Goal: Feedback & Contribution: Contribute content

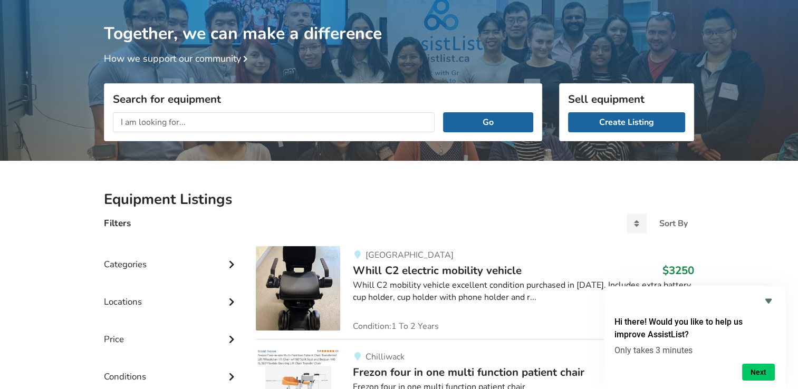
scroll to position [53, 0]
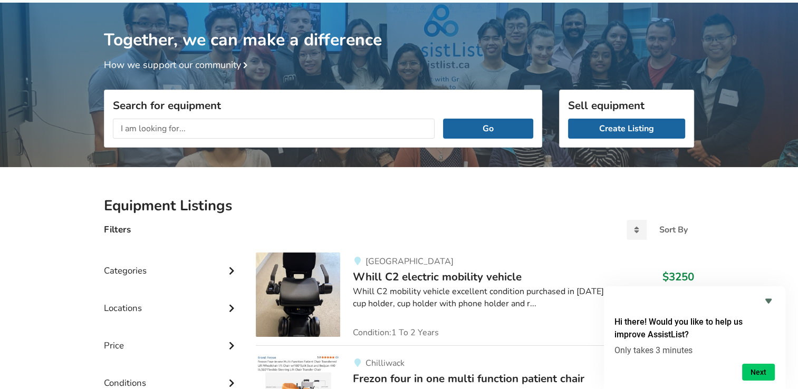
click at [118, 128] on input "text" at bounding box center [274, 129] width 322 height 20
click at [443, 119] on button "Go" at bounding box center [488, 129] width 90 height 20
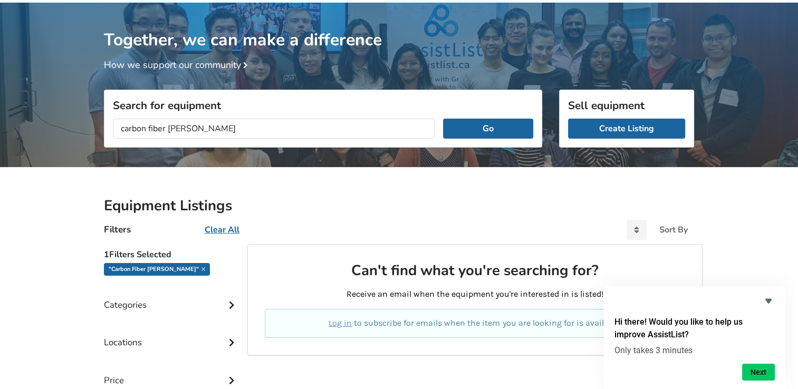
drag, startPoint x: 169, startPoint y: 128, endPoint x: 39, endPoint y: 141, distance: 131.0
click at [44, 142] on div "Together, we can make a difference How we support our community Search for equi…" at bounding box center [399, 270] width 798 height 534
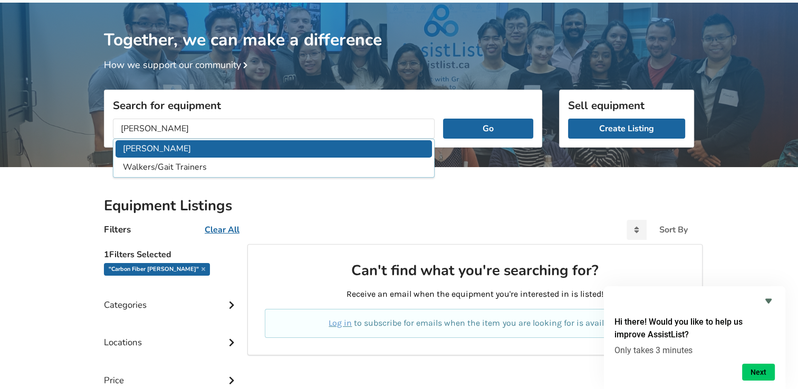
click at [142, 148] on li "Walker" at bounding box center [274, 148] width 317 height 17
type input "Walker"
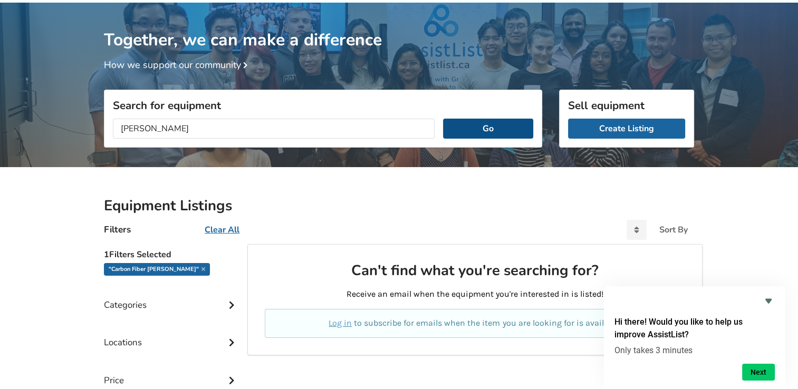
click at [492, 128] on button "Go" at bounding box center [488, 129] width 90 height 20
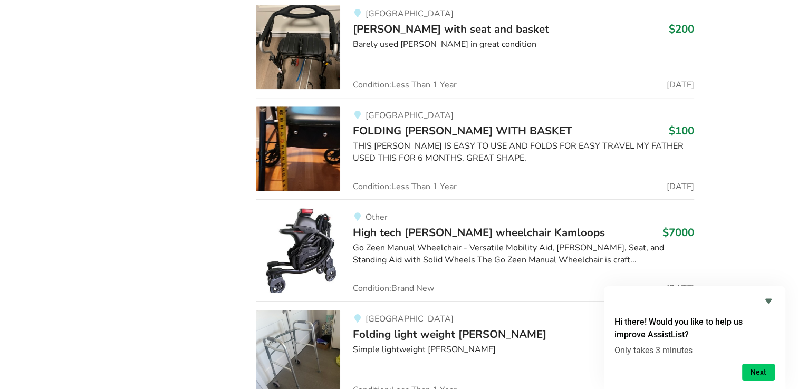
scroll to position [5124, 0]
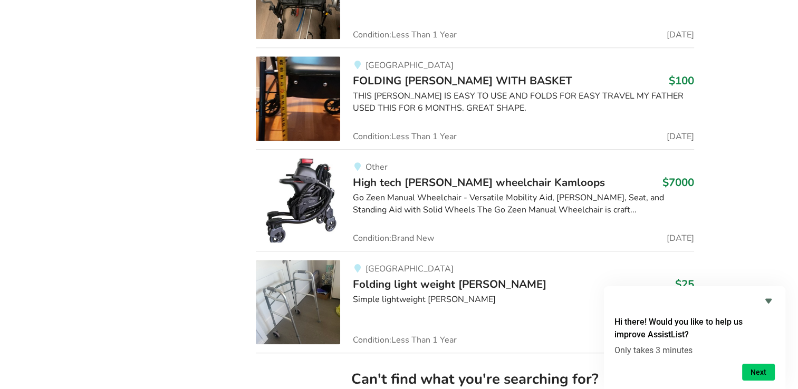
click at [494, 175] on span "High tech walker wheelchair Kamloops" at bounding box center [479, 182] width 252 height 15
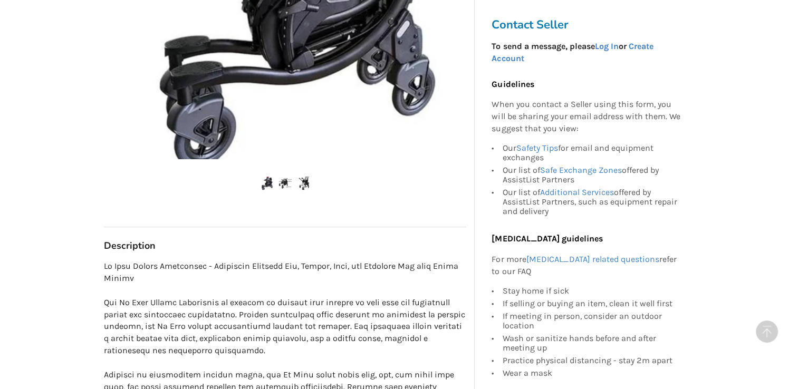
scroll to position [369, 0]
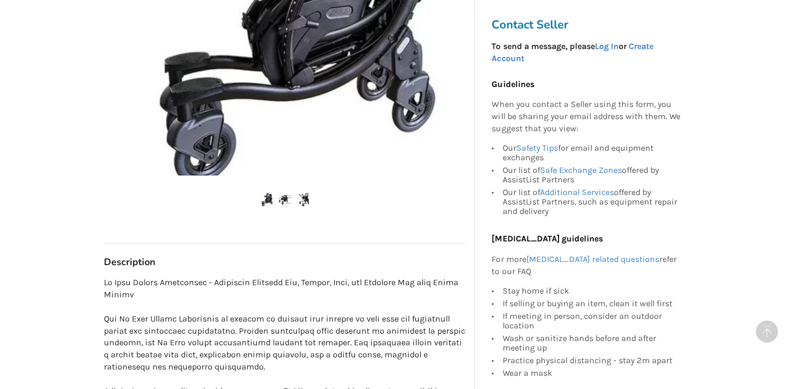
click at [287, 202] on img at bounding box center [285, 199] width 13 height 13
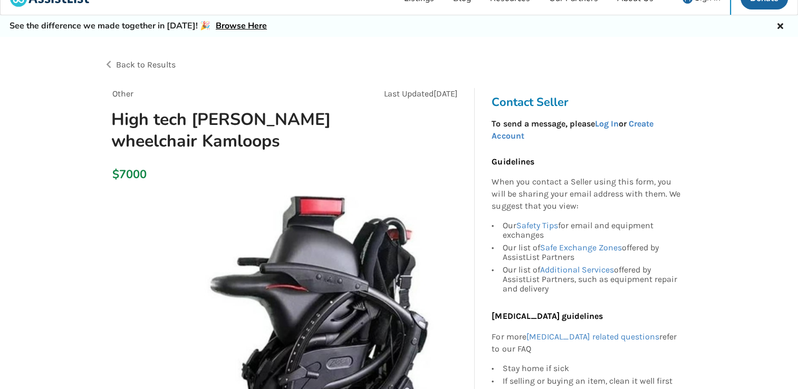
scroll to position [0, 0]
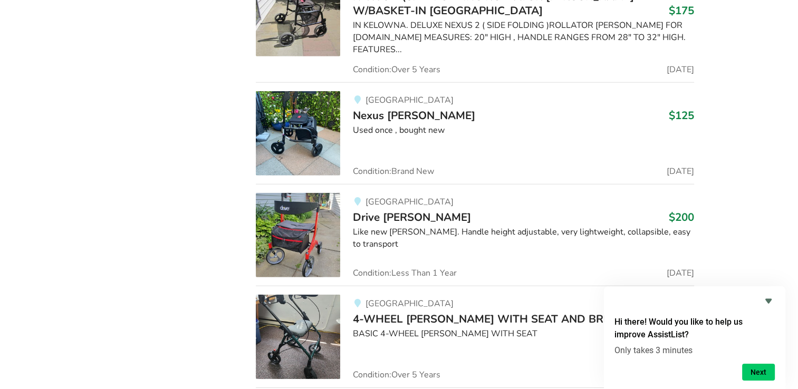
scroll to position [7164, 0]
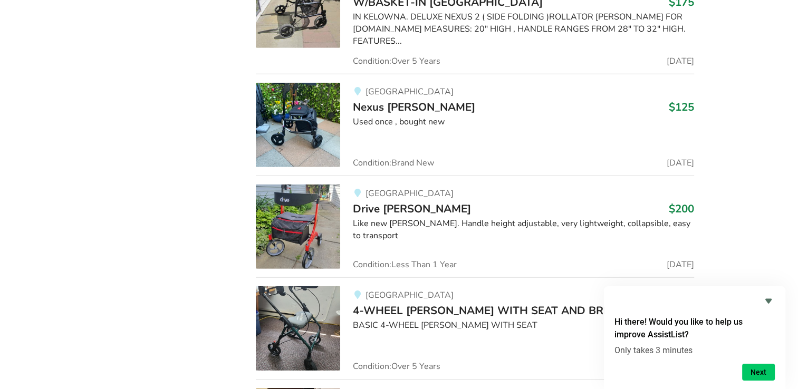
click at [387, 202] on span "Drive Walker" at bounding box center [412, 209] width 118 height 15
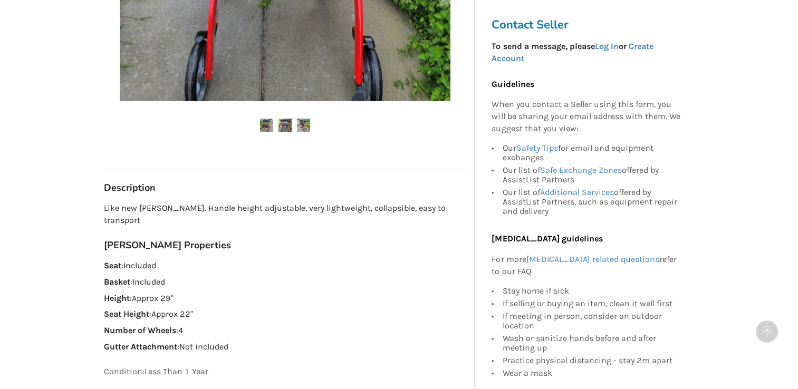
scroll to position [264, 0]
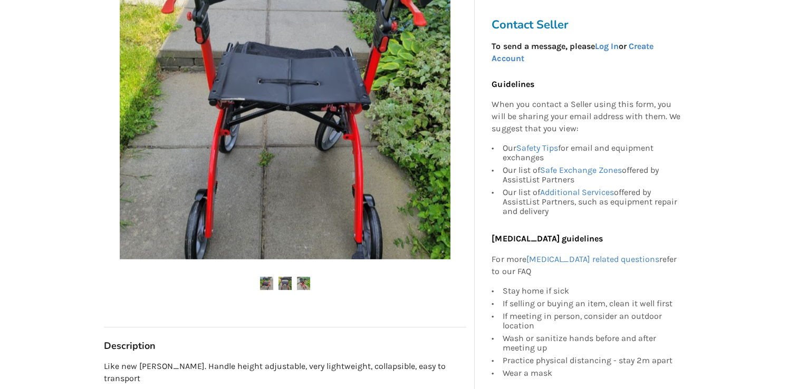
click at [286, 281] on img at bounding box center [285, 283] width 13 height 13
click at [285, 281] on img at bounding box center [285, 283] width 13 height 13
click at [268, 280] on img at bounding box center [266, 283] width 13 height 13
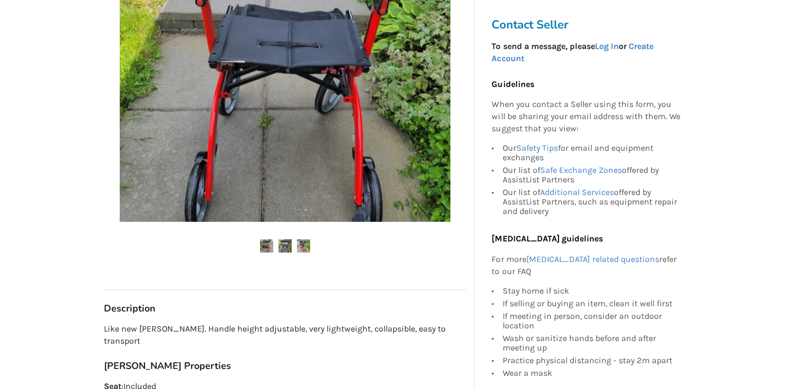
scroll to position [317, 0]
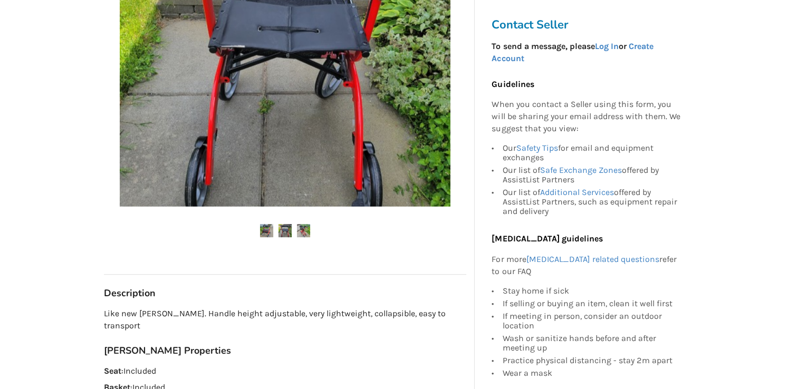
click at [302, 231] on img at bounding box center [303, 230] width 13 height 13
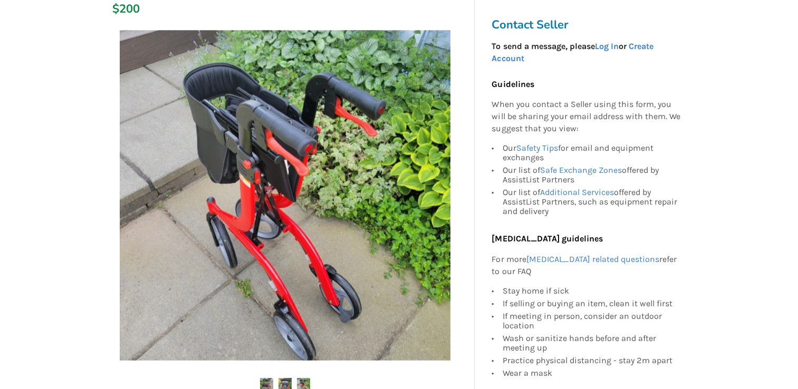
scroll to position [106, 0]
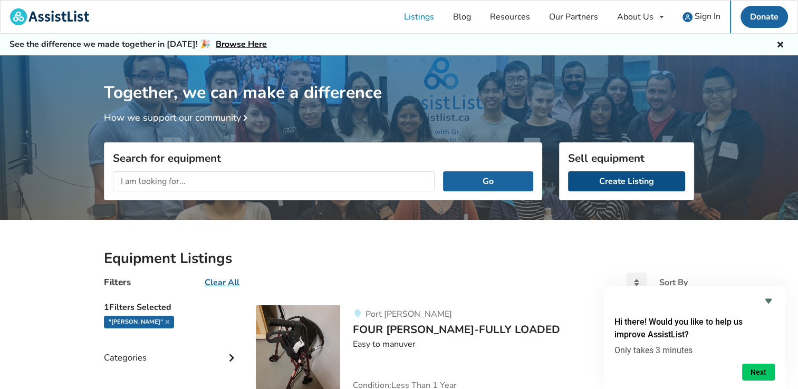
click at [605, 182] on link "Create Listing" at bounding box center [626, 181] width 117 height 20
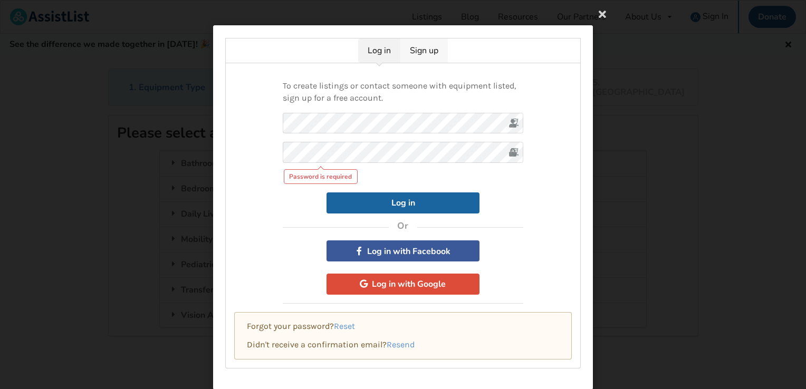
click at [419, 49] on link "Sign up" at bounding box center [423, 51] width 47 height 24
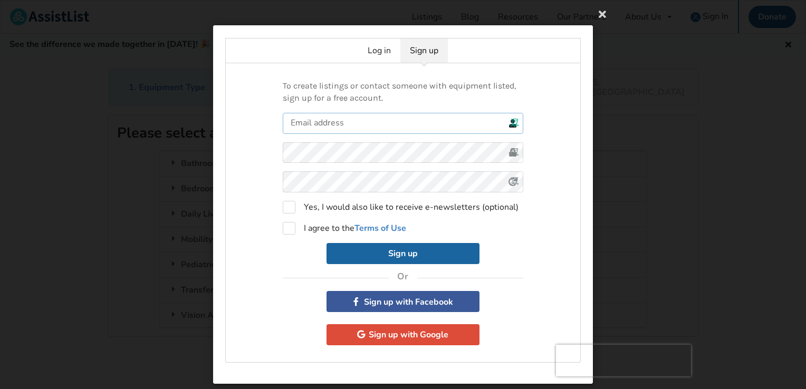
click at [287, 123] on input "text" at bounding box center [403, 123] width 241 height 21
type input "carolynvonh@hotmail.com"
click at [289, 226] on label "I agree to the Terms of Use" at bounding box center [344, 228] width 123 height 13
checkbox input "true"
click at [416, 251] on button "Sign up" at bounding box center [403, 253] width 153 height 21
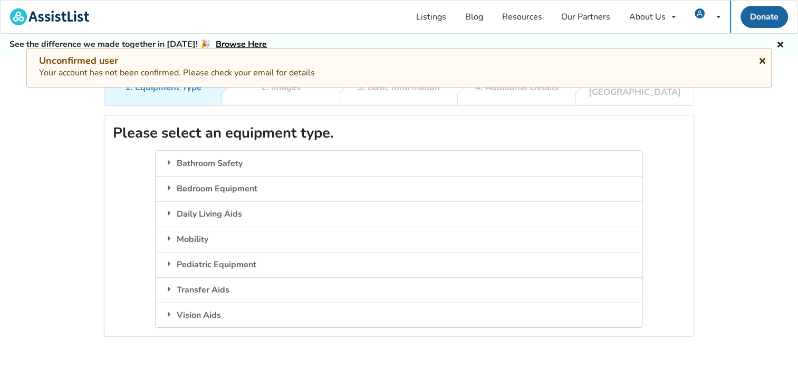
click at [762, 60] on icon at bounding box center [763, 59] width 10 height 8
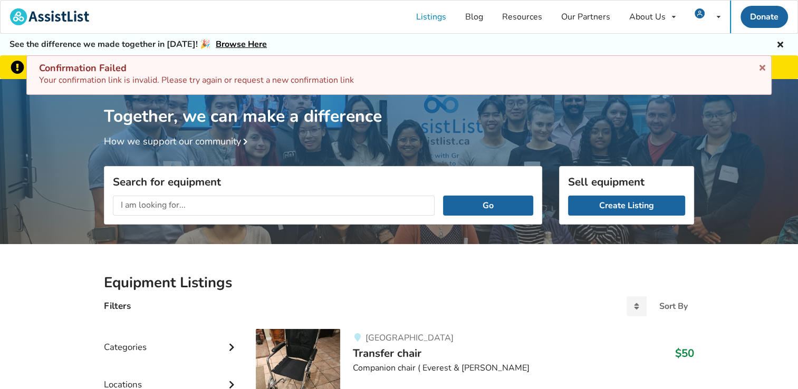
scroll to position [171, 0]
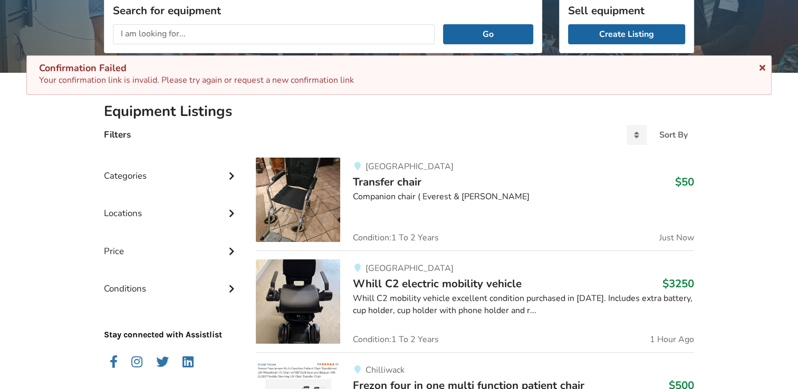
click at [763, 67] on icon at bounding box center [763, 66] width 10 height 8
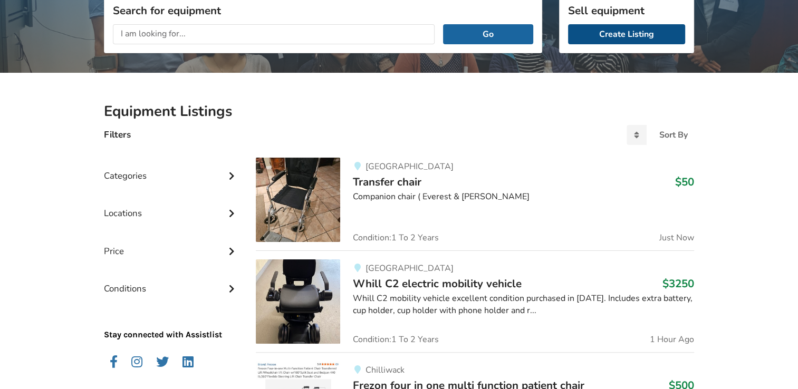
click at [617, 34] on link "Create Listing" at bounding box center [626, 34] width 117 height 20
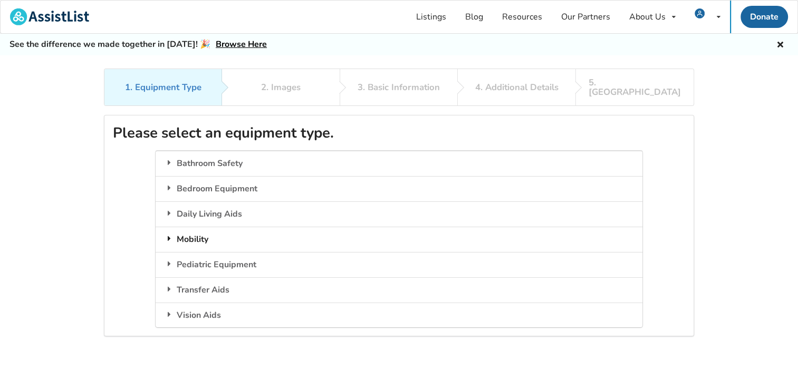
click at [188, 232] on div "Mobility" at bounding box center [399, 239] width 486 height 25
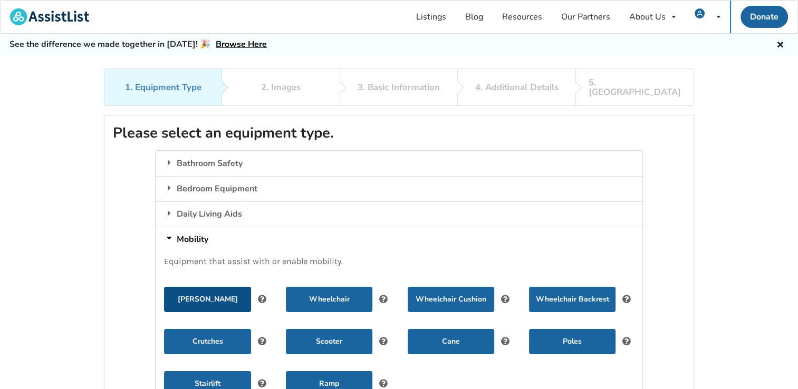
click at [199, 288] on button "Walker" at bounding box center [207, 299] width 87 height 25
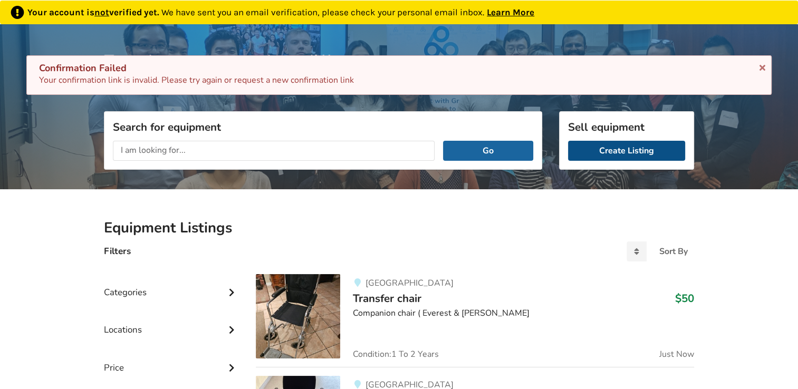
click at [612, 155] on link "Create Listing" at bounding box center [626, 151] width 117 height 20
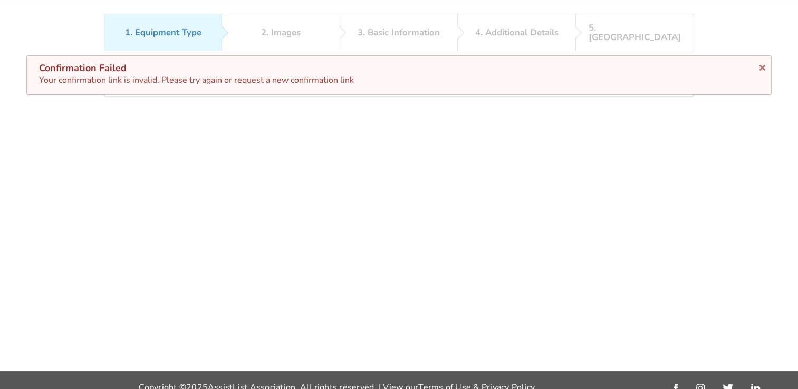
scroll to position [68, 0]
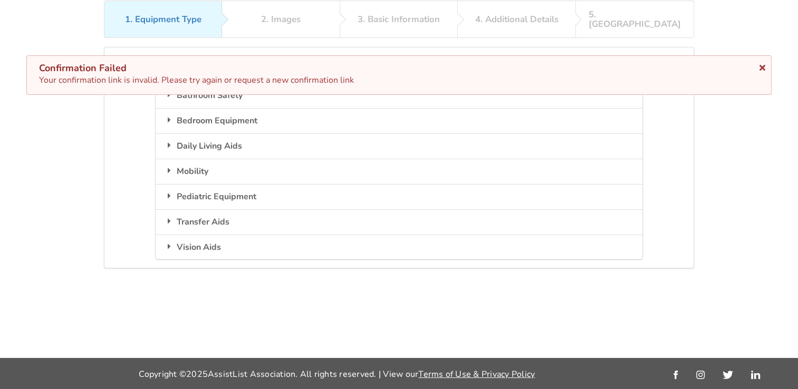
click at [764, 64] on icon at bounding box center [763, 66] width 10 height 8
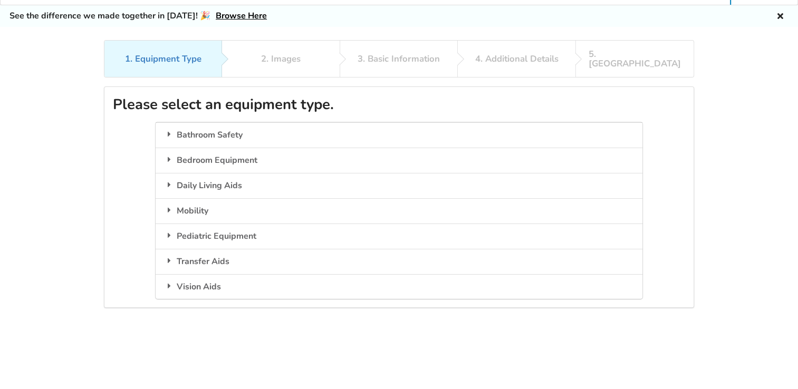
scroll to position [0, 0]
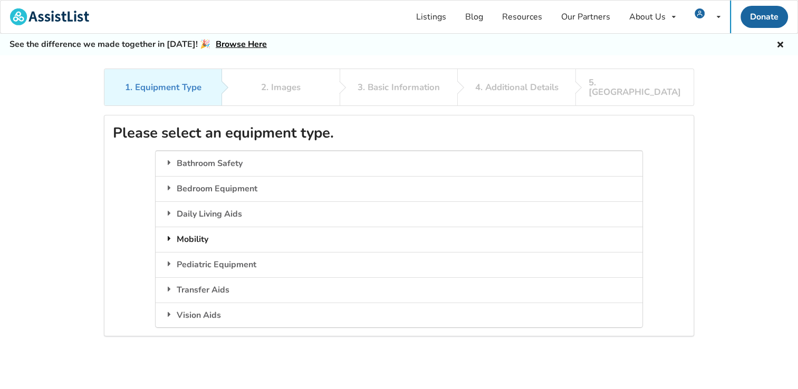
click at [193, 227] on div "Mobility" at bounding box center [399, 239] width 486 height 25
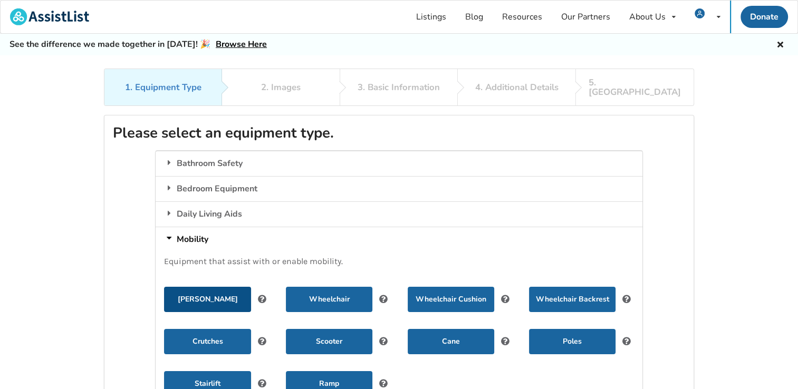
click at [202, 288] on button "[PERSON_NAME]" at bounding box center [207, 299] width 87 height 25
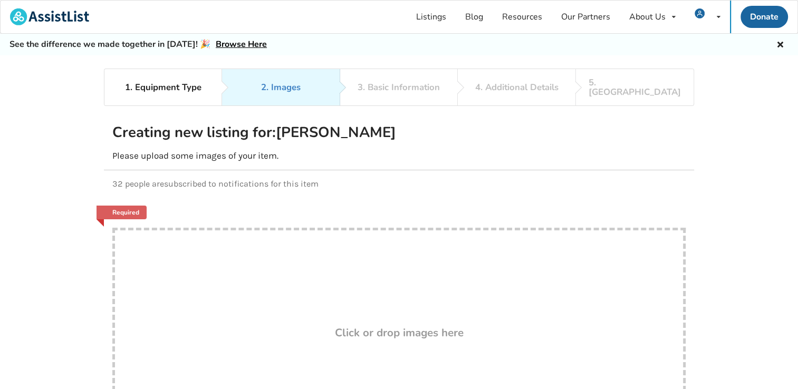
click at [158, 150] on p "Please upload some images of your item." at bounding box center [399, 155] width 574 height 11
click at [127, 182] on div "32 people are subscribed to notifications for this item" at bounding box center [399, 183] width 590 height 27
click at [226, 179] on p "32 people are subscribed to notifications for this item" at bounding box center [399, 184] width 574 height 10
click at [129, 206] on link "Required" at bounding box center [122, 213] width 51 height 14
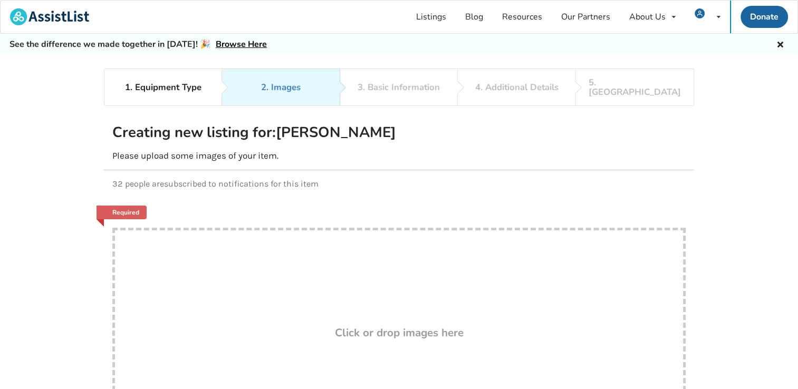
click at [255, 281] on div "Drop here! Click or drop images here" at bounding box center [399, 333] width 574 height 211
click at [283, 88] on div "2. Images" at bounding box center [281, 87] width 40 height 9
drag, startPoint x: 127, startPoint y: 238, endPoint x: 483, endPoint y: 271, distance: 358.2
click at [483, 271] on div "Drop here! Click or drop images here" at bounding box center [399, 333] width 574 height 211
drag, startPoint x: 156, startPoint y: 245, endPoint x: 426, endPoint y: 227, distance: 271.3
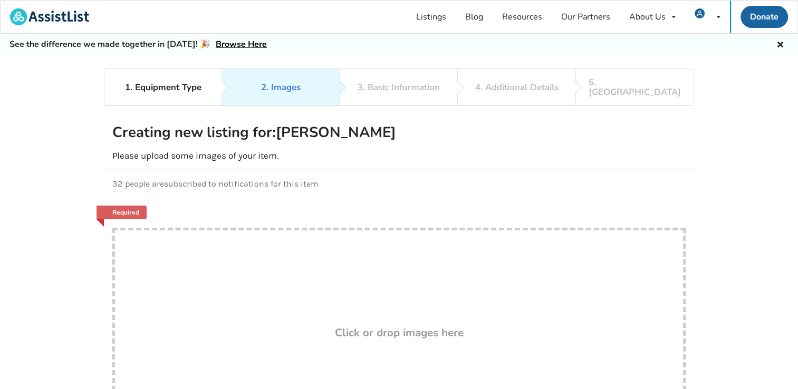
click at [426, 228] on div "Drop here! Click or drop images here" at bounding box center [399, 333] width 574 height 211
click at [168, 236] on div "Drop here! Click or drop images here" at bounding box center [399, 333] width 574 height 211
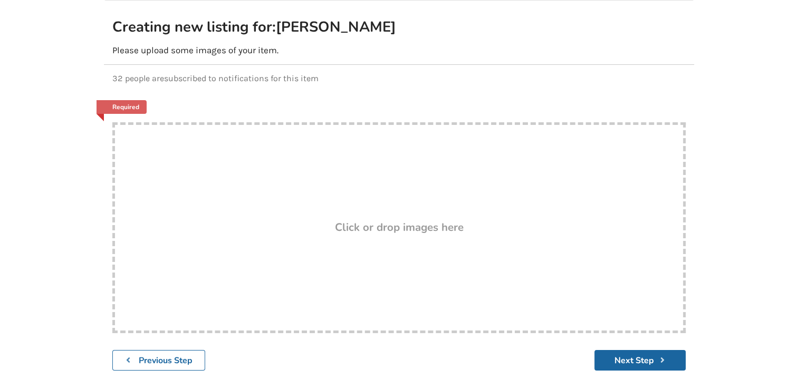
click at [382, 239] on div "Drop here! Click or drop images here" at bounding box center [399, 227] width 574 height 211
click at [264, 227] on div "Drop here! Click or drop images here" at bounding box center [399, 227] width 574 height 211
type input "C:\fakepath\WALKER.jpg"
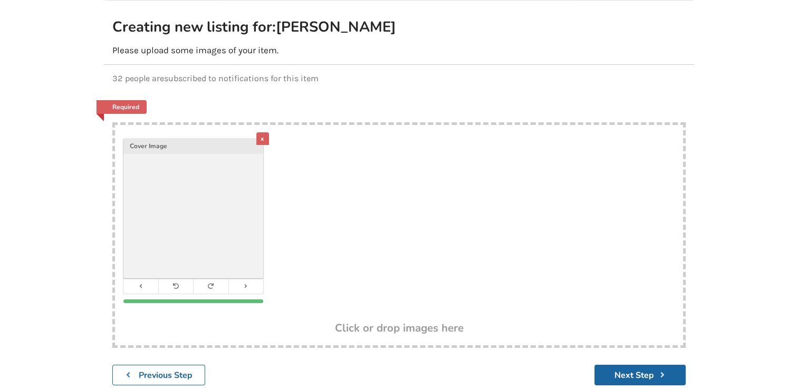
click at [265, 132] on div "x" at bounding box center [262, 138] width 13 height 13
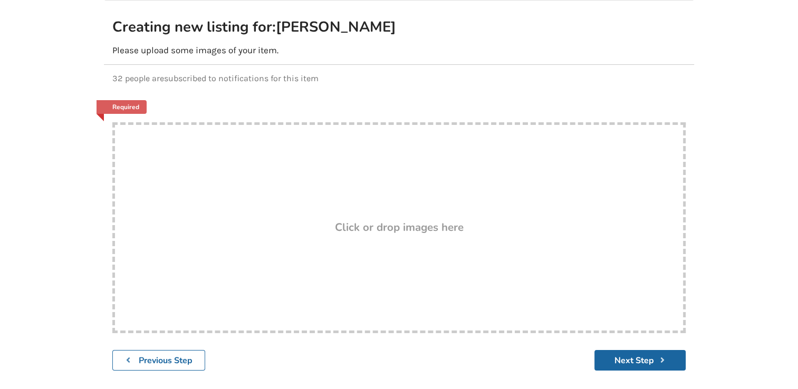
click at [253, 169] on div "Drop here! Click or drop images here" at bounding box center [399, 227] width 574 height 211
type input "C:\fakepath\Walker Pic.jpg"
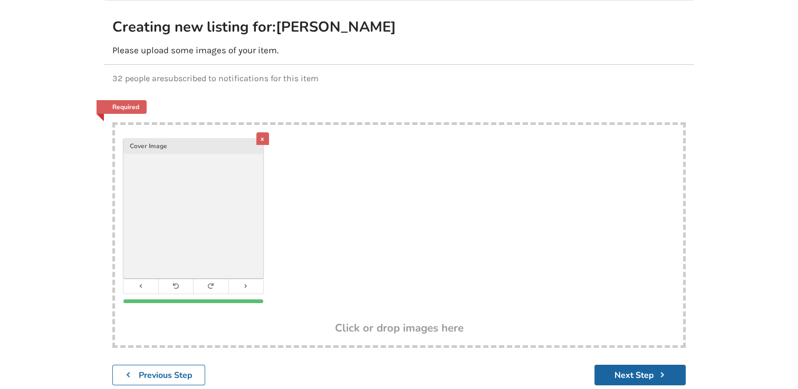
drag, startPoint x: 270, startPoint y: 243, endPoint x: 289, endPoint y: 243, distance: 19.0
click at [289, 243] on div "x Cover Image" at bounding box center [209, 221] width 173 height 165
click at [328, 186] on div "x Cover Image" at bounding box center [399, 223] width 568 height 197
type input "C:\fakepath\IMG_8221 (002).jpg"
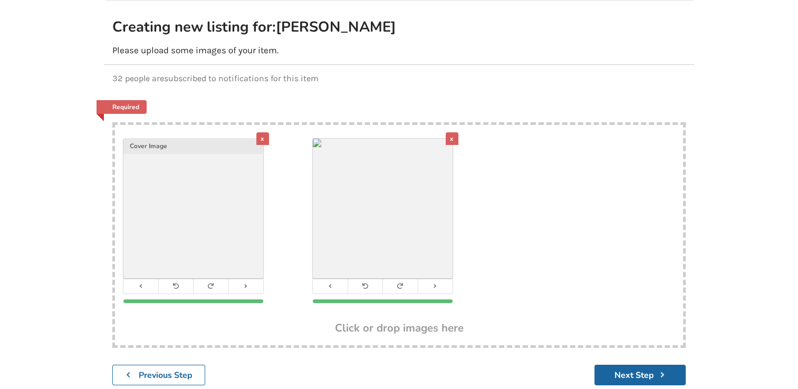
click at [534, 147] on div "x Cover Image x" at bounding box center [399, 223] width 568 height 197
type input "C:\fakepath\IMG_8223 (003).jpg"
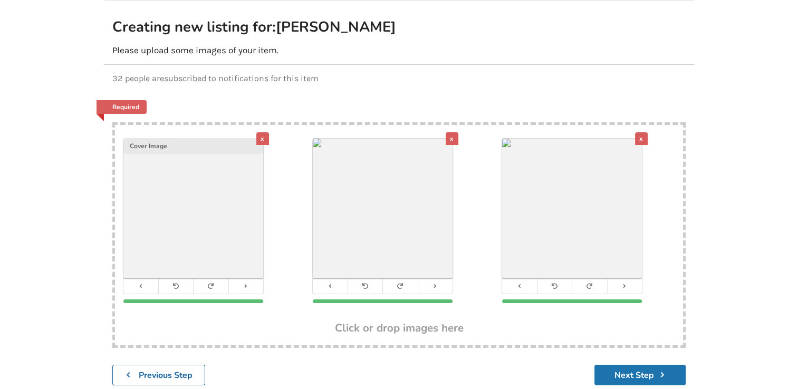
click at [630, 368] on button "Next Step" at bounding box center [640, 375] width 91 height 21
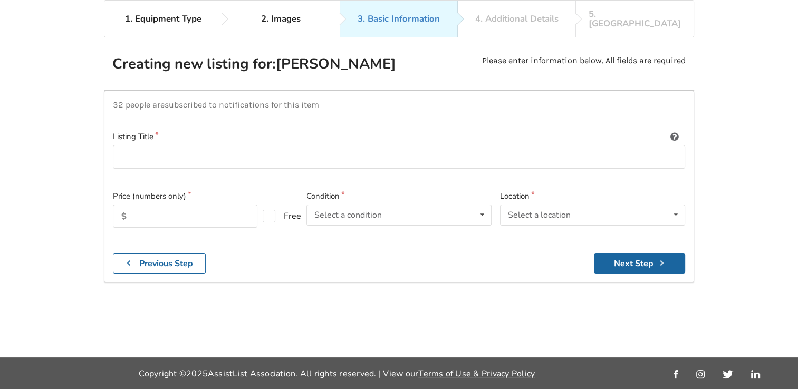
scroll to position [68, 0]
click at [156, 151] on input at bounding box center [399, 158] width 572 height 24
drag, startPoint x: 269, startPoint y: 146, endPoint x: 220, endPoint y: 146, distance: 49.1
click at [220, 146] on input "NITRO ELITE CF ROLLATOR Carbon Fibre Waler" at bounding box center [399, 158] width 572 height 24
drag, startPoint x: 309, startPoint y: 148, endPoint x: 147, endPoint y: 147, distance: 162.5
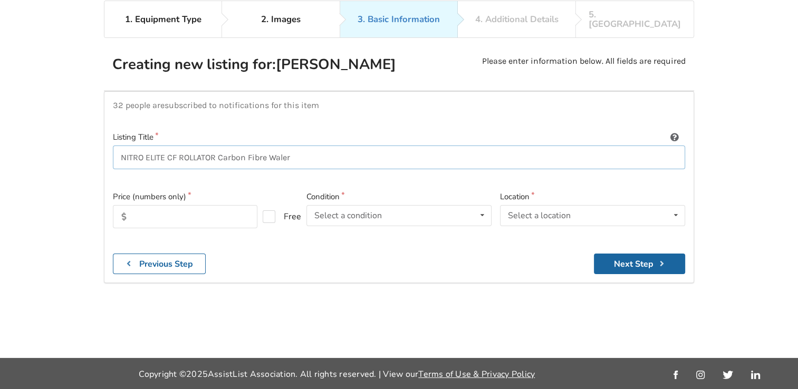
click at [147, 147] on input "NITRO ELITE CF ROLLATOR Carbon Fibre Waler" at bounding box center [399, 158] width 572 height 24
click at [229, 147] on input "NITRO Aluminum Rollator" at bounding box center [399, 158] width 572 height 24
drag, startPoint x: 256, startPoint y: 147, endPoint x: 146, endPoint y: 155, distance: 110.6
click at [146, 155] on input "NITRO Aluminum Rollator Hemi" at bounding box center [399, 158] width 572 height 24
type input "NITRO ALUMINUM ROLLATOR Walker"
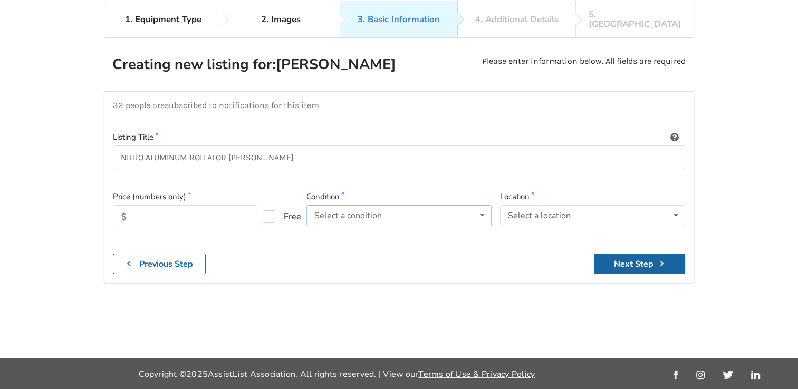
click at [488, 206] on icon at bounding box center [482, 216] width 15 height 20
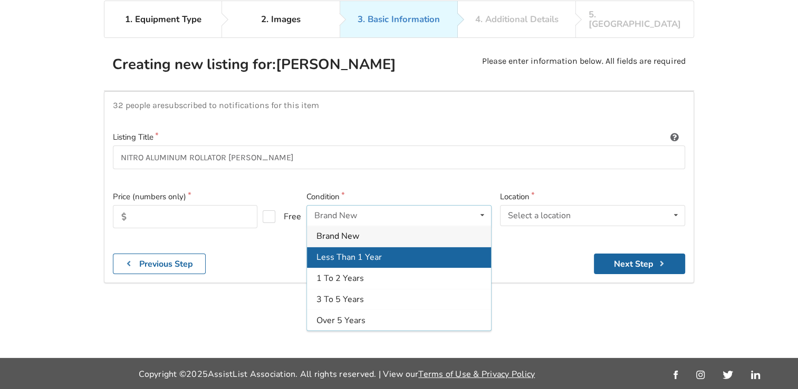
click at [384, 247] on div "Less Than 1 Year" at bounding box center [399, 257] width 184 height 21
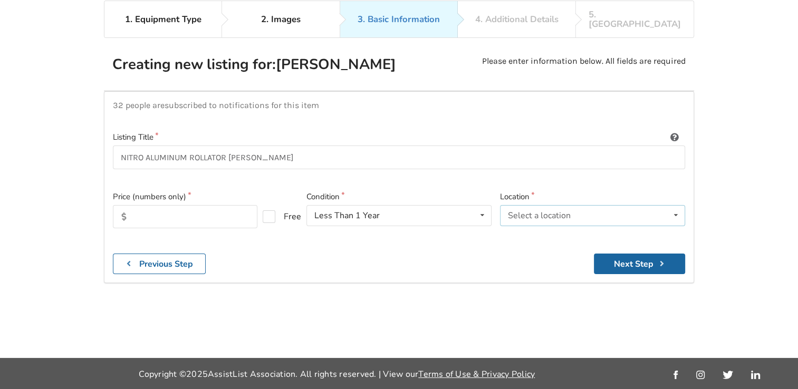
click at [676, 206] on icon at bounding box center [675, 216] width 15 height 20
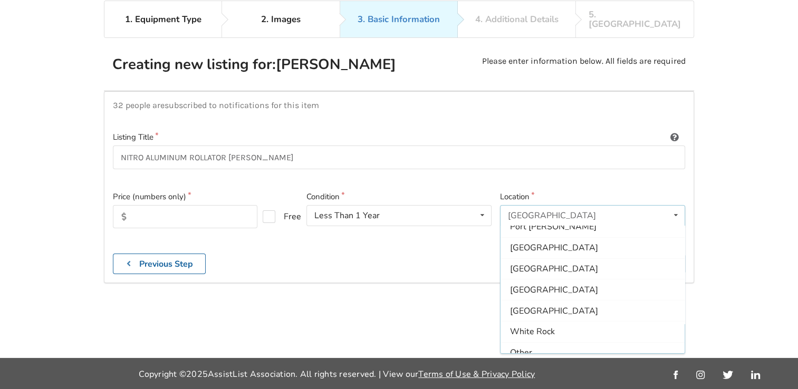
scroll to position [312, 0]
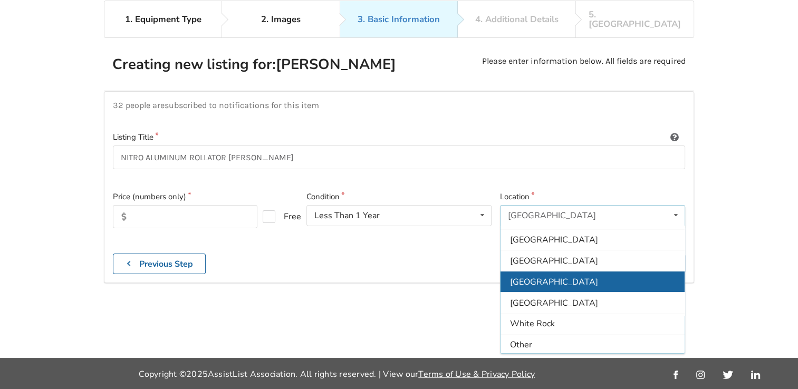
click at [525, 276] on span "[GEOGRAPHIC_DATA]" at bounding box center [554, 282] width 88 height 12
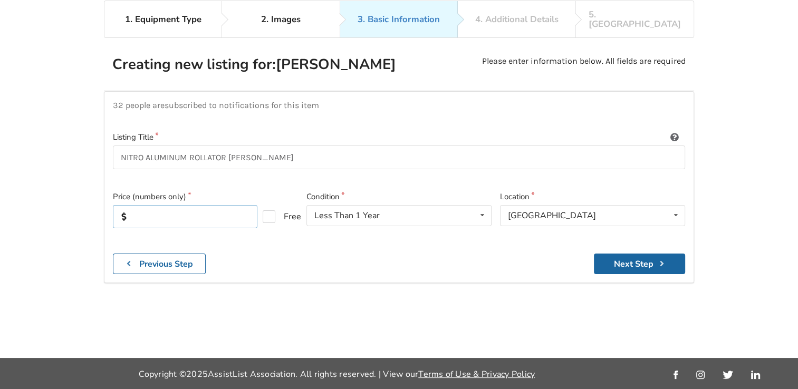
click at [142, 205] on input "text" at bounding box center [185, 216] width 145 height 23
type input "700"
click at [260, 146] on input "NITRO ALUMINUM ROLLATOR Walker" at bounding box center [399, 158] width 572 height 24
click at [230, 146] on input "NITRO ALUMINUM ROLLATOR Walker" at bounding box center [399, 158] width 572 height 24
type input "NITRO ALUMINUM ROLLATOR HEMI Black [PERSON_NAME]"
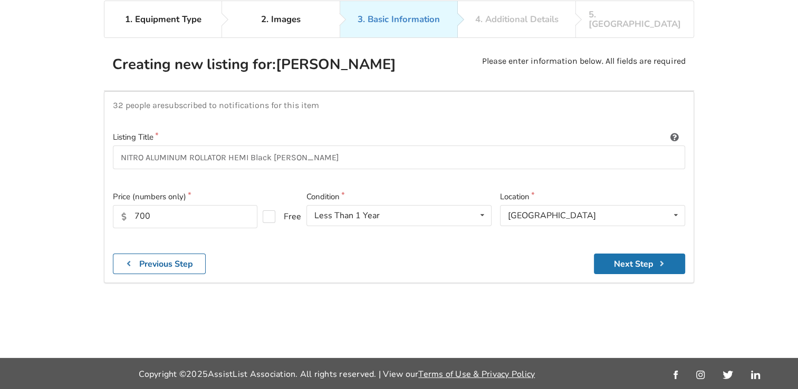
click at [643, 255] on button "Next Step" at bounding box center [639, 264] width 91 height 21
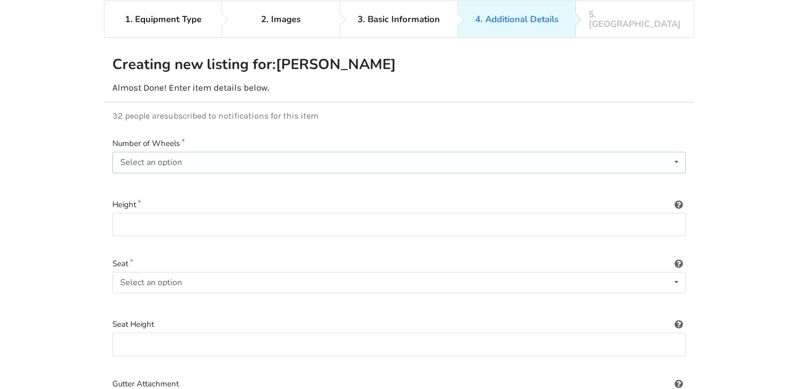
click at [674, 152] on icon at bounding box center [676, 162] width 15 height 20
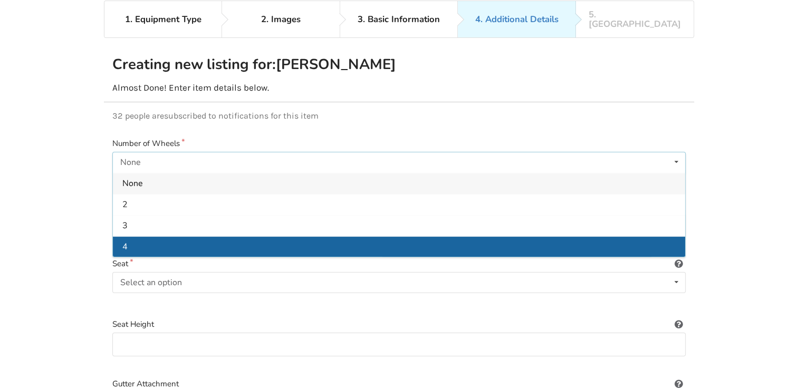
click at [122, 241] on span "4" at bounding box center [124, 247] width 5 height 12
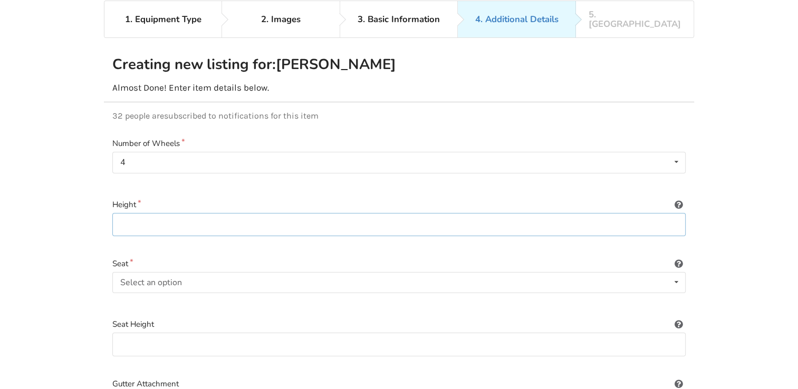
click at [670, 214] on input at bounding box center [399, 225] width 574 height 24
type input "18 inches"
click at [677, 273] on icon at bounding box center [676, 283] width 15 height 20
click at [131, 298] on span "Included" at bounding box center [138, 304] width 32 height 12
click at [166, 333] on input at bounding box center [399, 345] width 574 height 24
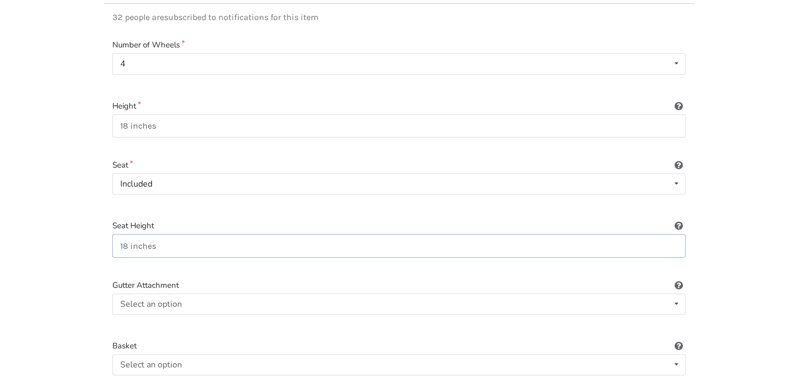
scroll to position [174, 0]
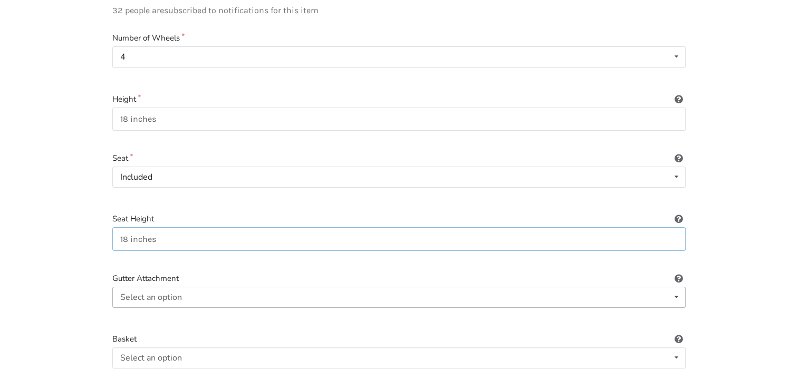
type input "18 inches"
click at [681, 288] on icon at bounding box center [676, 298] width 15 height 20
click at [137, 313] on span "Included" at bounding box center [138, 319] width 32 height 12
click at [679, 348] on icon at bounding box center [676, 358] width 15 height 20
click at [140, 311] on span "Included" at bounding box center [138, 317] width 32 height 12
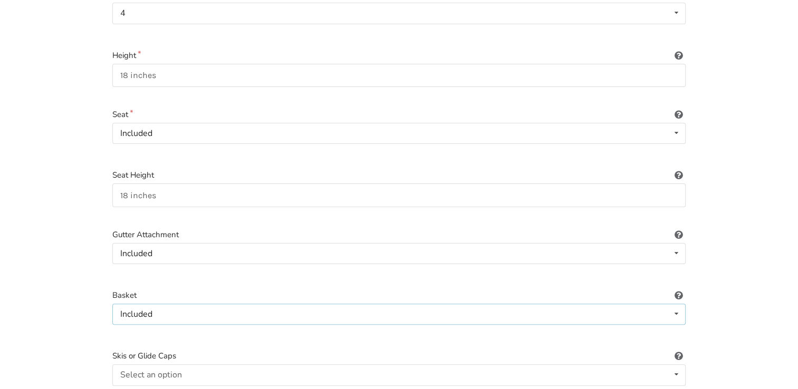
scroll to position [279, 0]
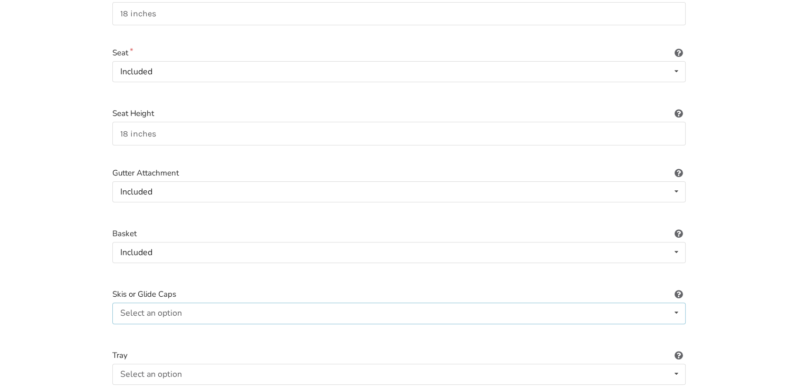
click at [675, 304] on icon at bounding box center [676, 313] width 15 height 20
click at [147, 329] on span "Included" at bounding box center [138, 335] width 32 height 12
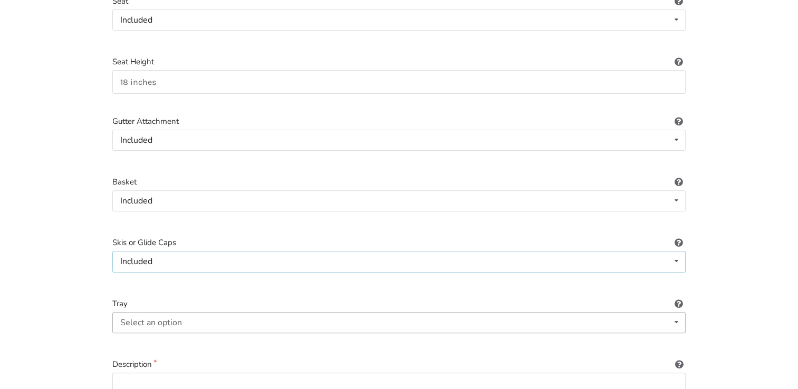
scroll to position [385, 0]
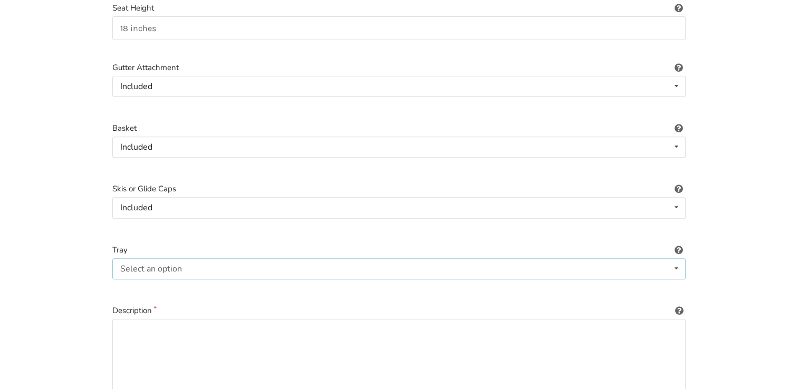
click at [676, 259] on icon at bounding box center [676, 269] width 15 height 20
click at [153, 284] on span "Included" at bounding box center [138, 290] width 32 height 12
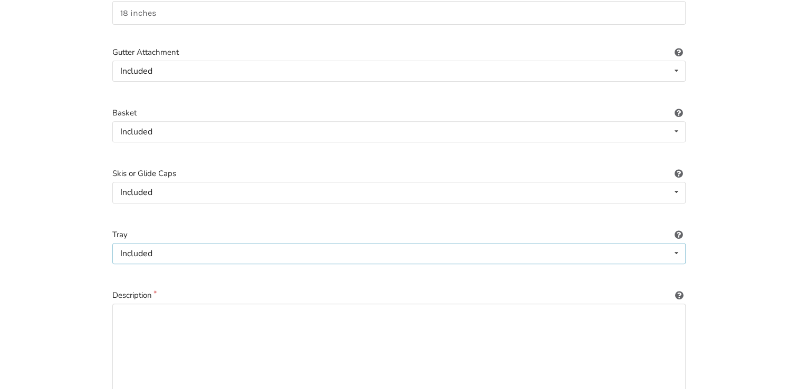
scroll to position [397, 0]
click at [147, 318] on textarea at bounding box center [399, 357] width 574 height 101
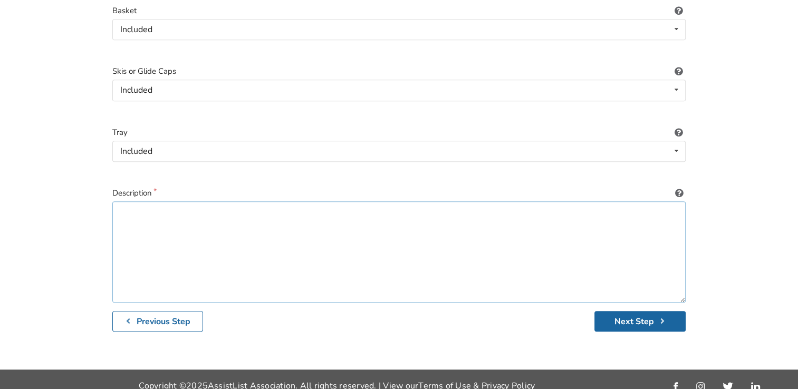
scroll to position [503, 0]
click at [120, 201] on textarea "Hemi height" at bounding box center [399, 251] width 574 height 101
click at [177, 201] on textarea "*Hemi height" at bounding box center [399, 251] width 574 height 101
click at [216, 210] on textarea "*Hemi height *Attractive Euro Design" at bounding box center [399, 251] width 574 height 101
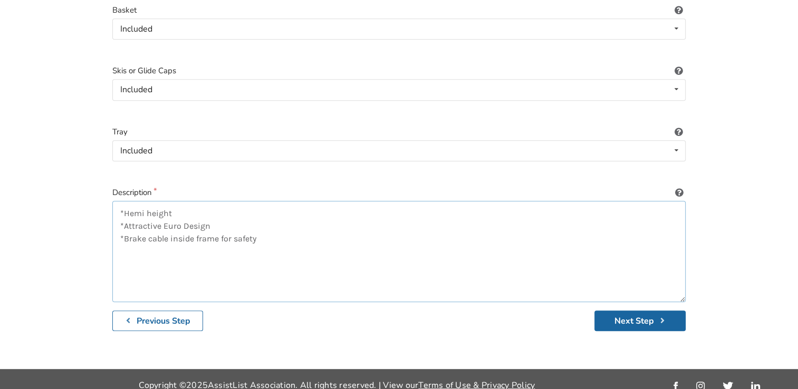
click at [232, 227] on textarea "*Hemi height *Attractive Euro Design *Brake cable inside frame for safety" at bounding box center [399, 251] width 574 height 101
click at [291, 224] on textarea "*Hemi height *Attractive Euro Design *Brake cable inside frame for added safety" at bounding box center [399, 251] width 574 height 101
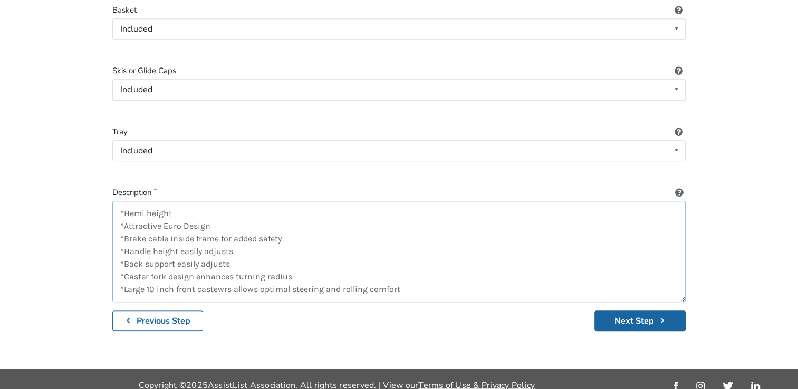
scroll to position [5, 0]
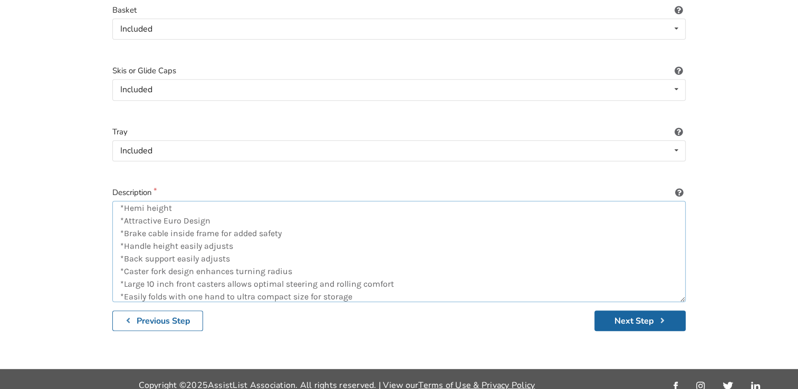
click at [368, 286] on textarea "*Hemi height *Attractive Euro Design *Brake cable inside frame for added safety…" at bounding box center [399, 251] width 574 height 101
drag, startPoint x: 333, startPoint y: 260, endPoint x: 319, endPoint y: 259, distance: 14.3
click at [319, 259] on textarea "*Hemi height *Attractive Euro Design *Brake cable inside frame for added safety…" at bounding box center [399, 251] width 574 height 101
click at [328, 288] on textarea "*Hemi height *Attractive Euro Design *Brake cable inside frame for added safety…" at bounding box center [399, 251] width 574 height 101
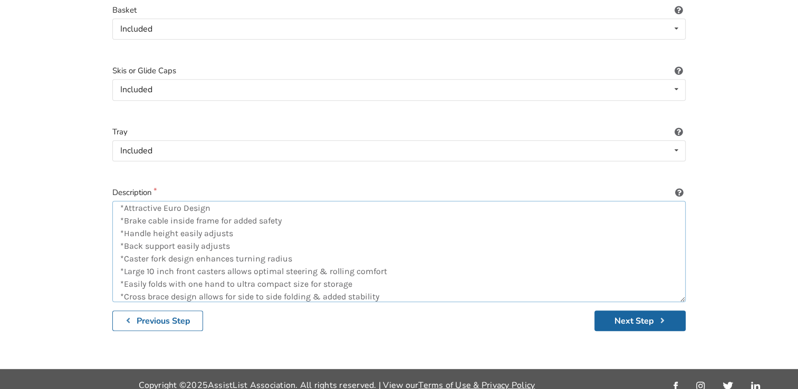
scroll to position [31, 0]
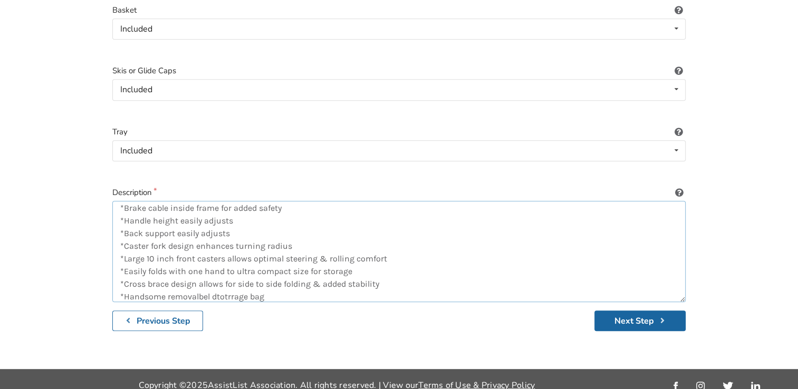
click at [211, 283] on textarea "*Hemi height *Attractive Euro Design *Brake cable inside frame for added safety…" at bounding box center [399, 251] width 574 height 101
click at [166, 285] on textarea "*Hemi height *Attractive Euro Design *Brake cable inside frame for added safety…" at bounding box center [399, 251] width 574 height 101
click at [307, 286] on textarea "*Hemi height *Attractive Euro Design *Brake cable inside frame for added safety…" at bounding box center [399, 251] width 574 height 101
click at [383, 259] on textarea "*Hemi height *Attractive Euro Design *Brake cable inside frame for added safety…" at bounding box center [399, 251] width 574 height 101
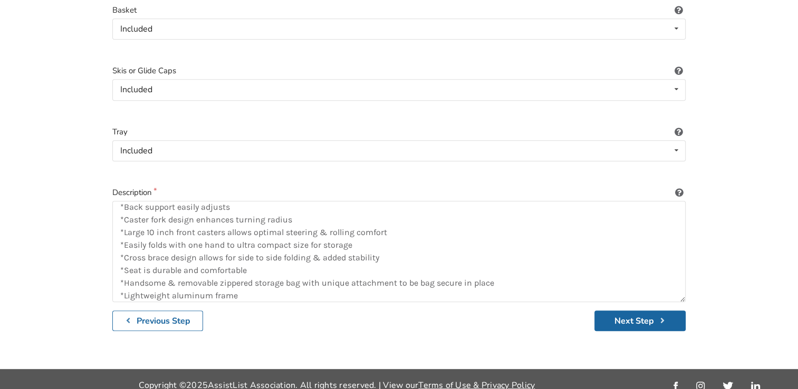
scroll to position [63, 0]
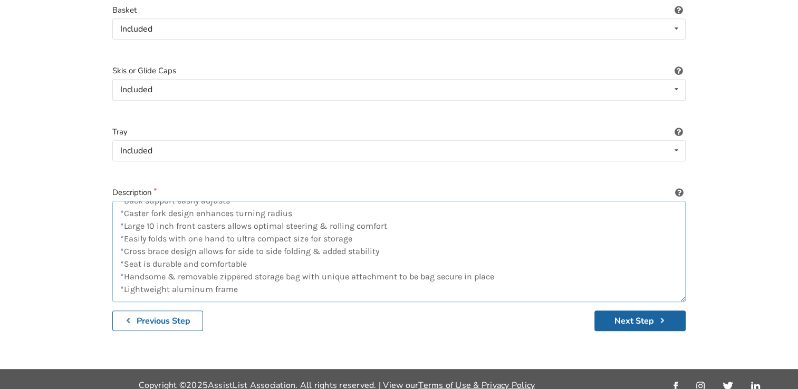
click at [239, 277] on textarea "*Hemi height *Attractive Euro Design *Brake cable inside frame for added safety…" at bounding box center [399, 251] width 574 height 101
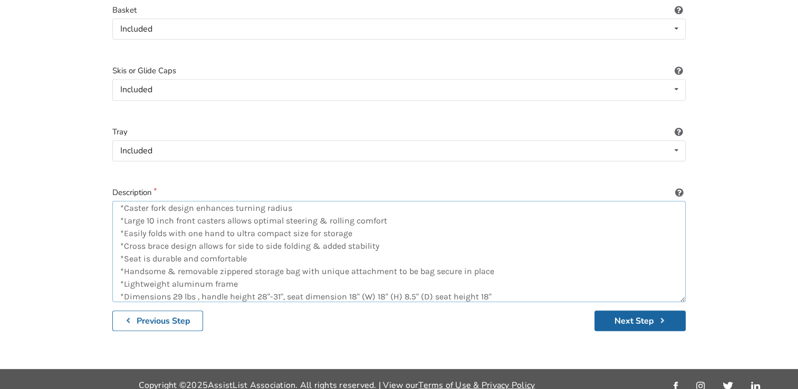
scroll to position [76, 0]
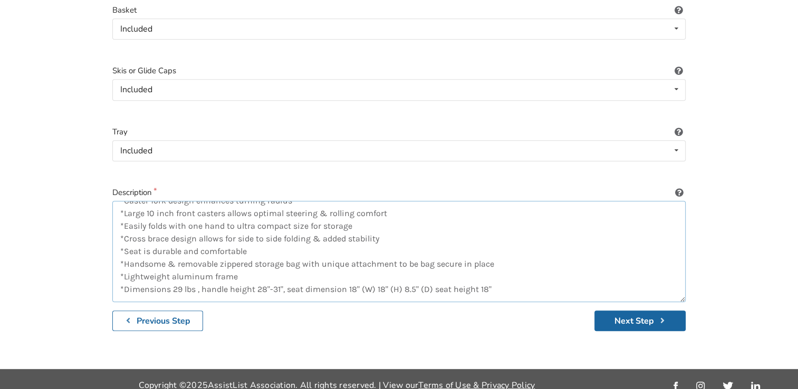
drag, startPoint x: 183, startPoint y: 286, endPoint x: 172, endPoint y: 282, distance: 11.2
click at [172, 282] on textarea "*Hemi height *Attractive Euro Design *Brake cable inside frame for added safety…" at bounding box center [399, 251] width 574 height 101
click at [496, 275] on textarea "*Hemi height *Attractive Euro Design *Brake cable inside frame for added safety…" at bounding box center [399, 251] width 574 height 101
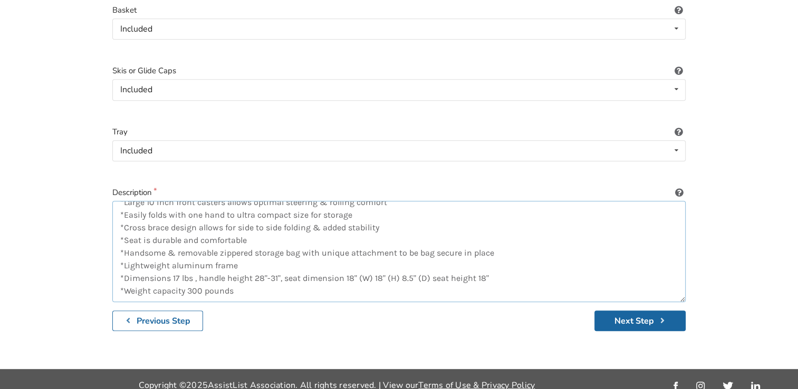
scroll to position [89, 0]
click at [169, 265] on textarea "*Hemi height *Attractive Euro Design *Brake cable inside frame for added safety…" at bounding box center [399, 251] width 574 height 101
drag, startPoint x: 197, startPoint y: 266, endPoint x: 185, endPoint y: 265, distance: 12.2
click at [185, 265] on textarea "*Hemi height *Attractive Euro Design *Brake cable inside frame for added safety…" at bounding box center [399, 251] width 574 height 101
type textarea "*Hemi height *Attractive Euro Design *Brake cable inside frame for added safety…"
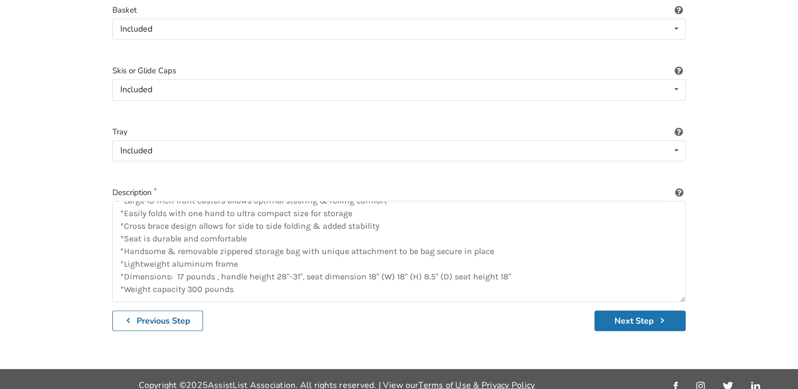
click at [623, 311] on button "Next Step" at bounding box center [640, 321] width 91 height 21
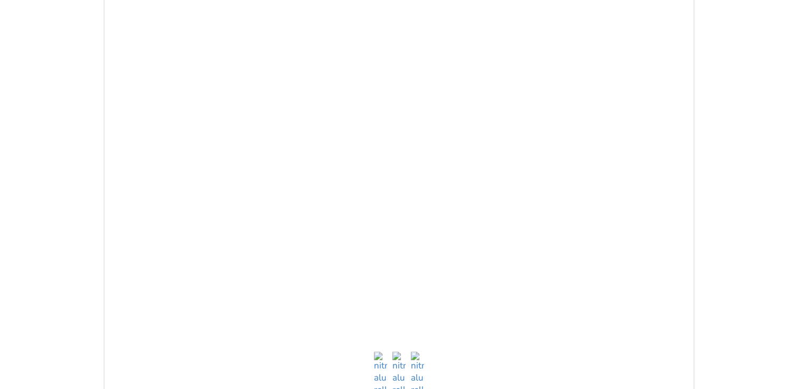
scroll to position [661, 0]
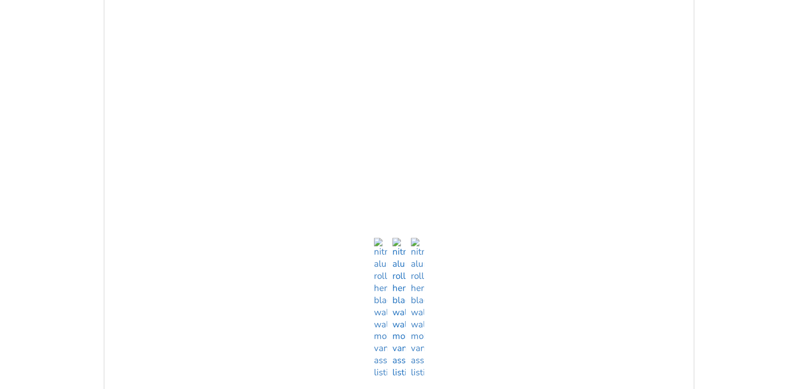
click at [398, 364] on img at bounding box center [399, 308] width 13 height 141
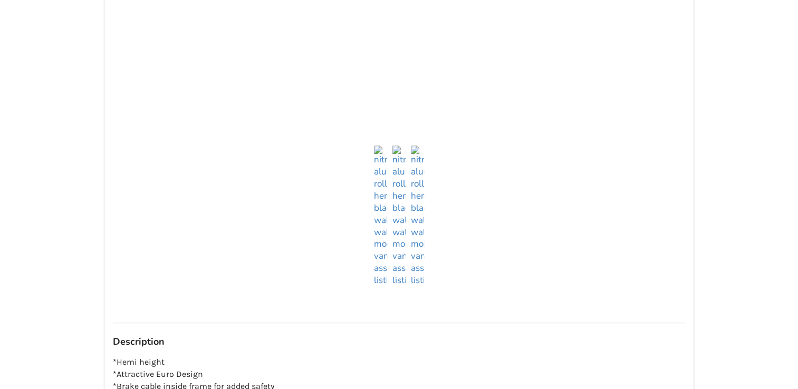
scroll to position [819, 0]
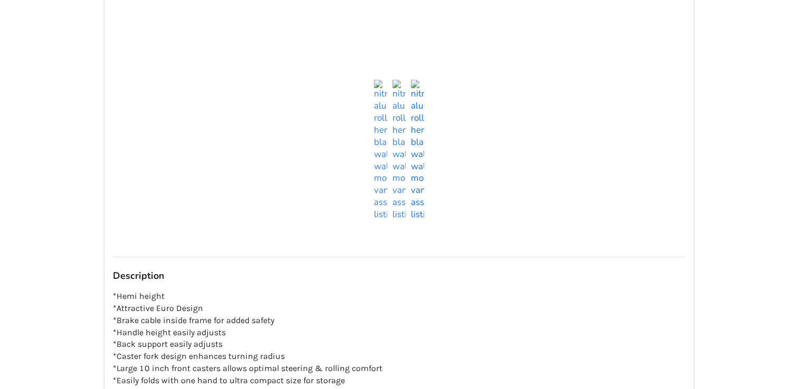
click at [414, 207] on img at bounding box center [417, 150] width 13 height 141
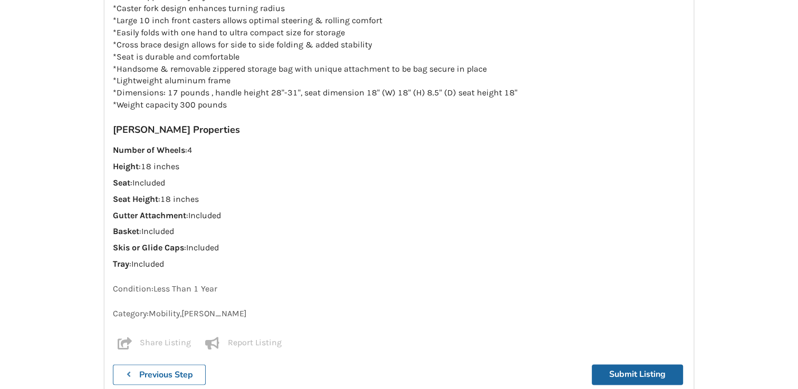
scroll to position [1222, 0]
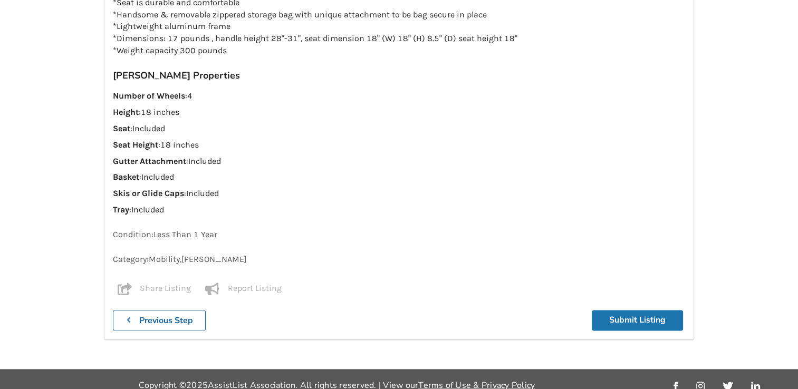
click at [627, 310] on button "Submit Listing" at bounding box center [637, 320] width 91 height 21
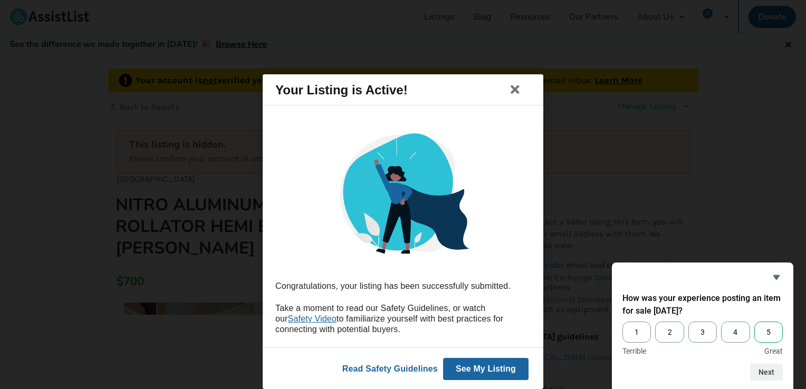
click at [770, 329] on span "5" at bounding box center [768, 332] width 28 height 21
click at [754, 322] on input "5" at bounding box center [754, 322] width 0 height 0
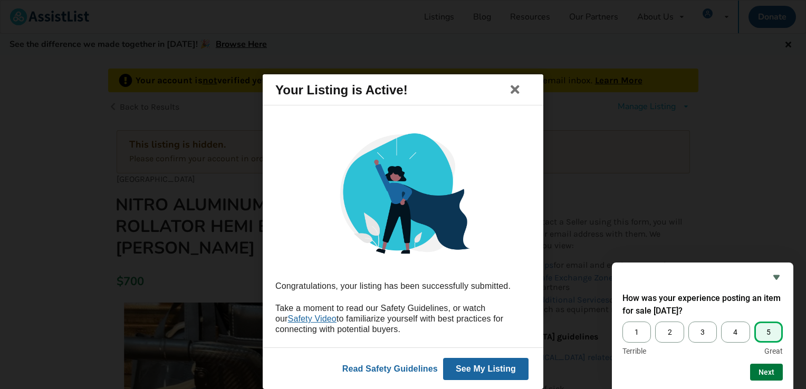
click at [772, 372] on button "Next" at bounding box center [766, 372] width 33 height 17
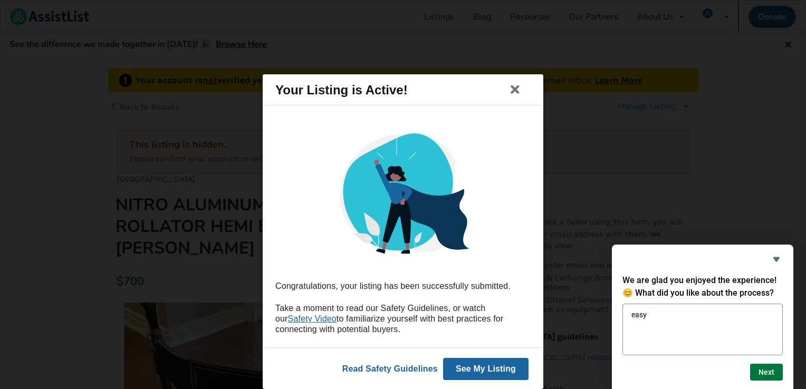
type textarea "easy"
click at [762, 369] on button "Next" at bounding box center [766, 372] width 33 height 17
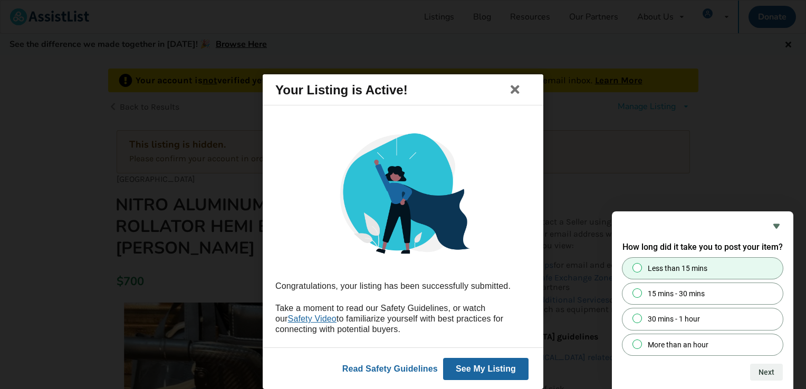
click at [637, 270] on input "Less than 15 mins" at bounding box center [637, 267] width 7 height 7
radio input "true"
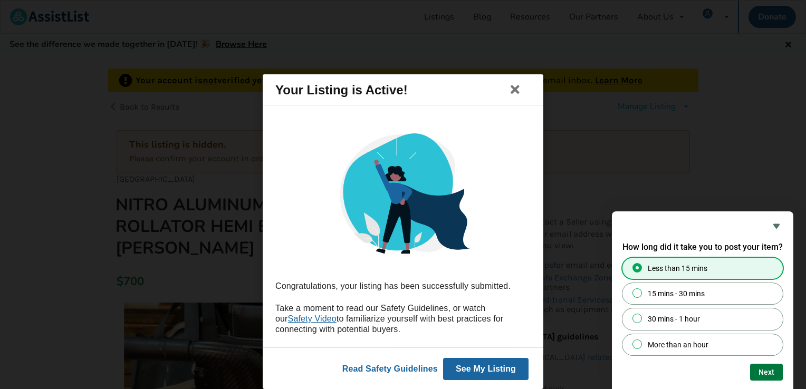
click at [767, 378] on button "Next" at bounding box center [766, 372] width 33 height 17
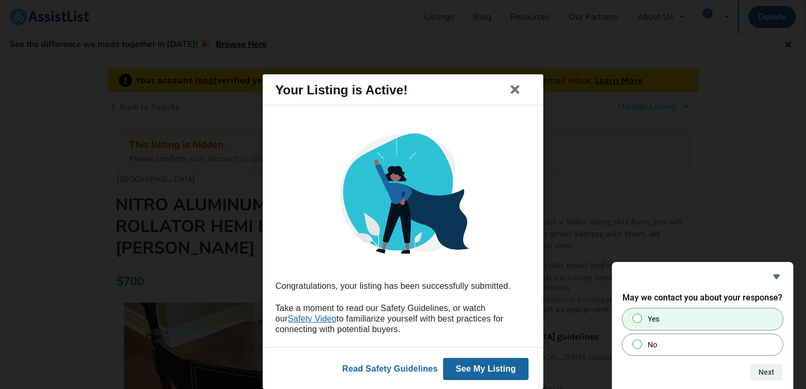
click at [636, 318] on input "Yes" at bounding box center [637, 319] width 7 height 7
radio input "true"
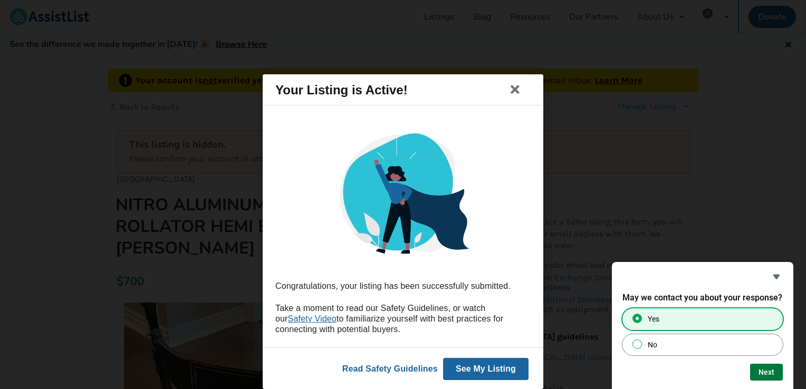
click at [777, 372] on button "Next" at bounding box center [766, 372] width 33 height 17
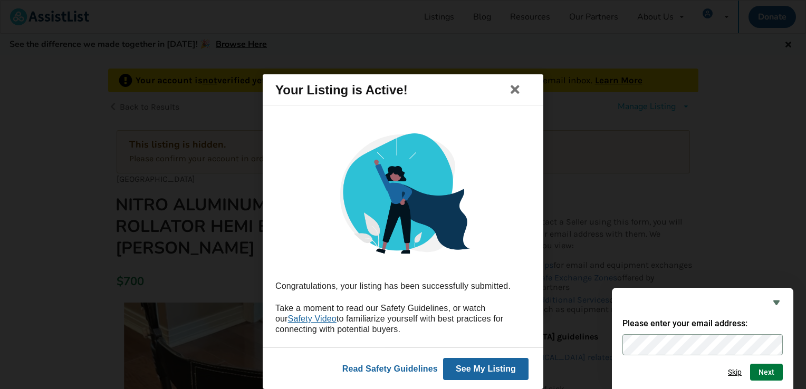
click at [773, 368] on button "Next" at bounding box center [766, 372] width 33 height 17
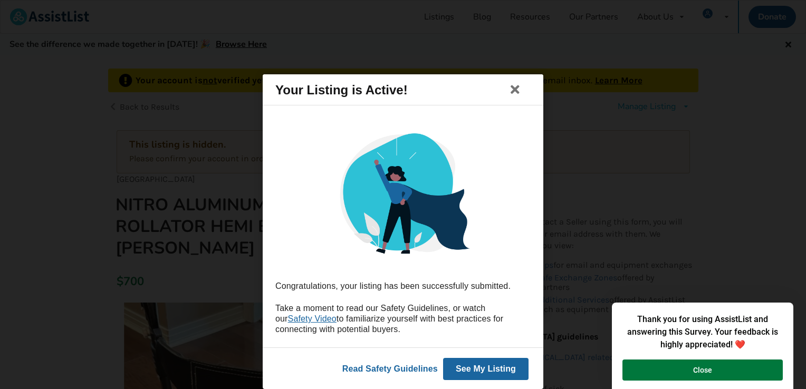
click at [683, 370] on button "Close" at bounding box center [703, 370] width 160 height 21
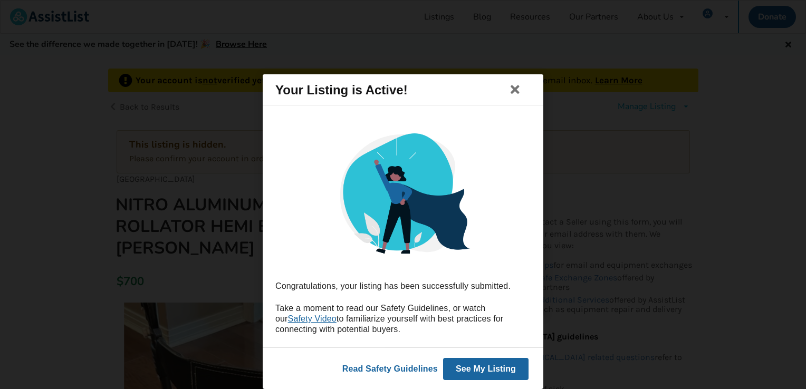
click at [479, 366] on button "See My Listing" at bounding box center [485, 369] width 85 height 22
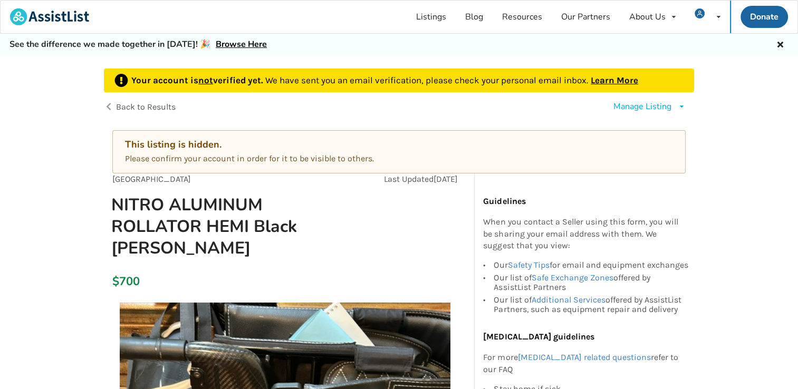
click at [185, 146] on div "This listing is hidden." at bounding box center [399, 145] width 548 height 12
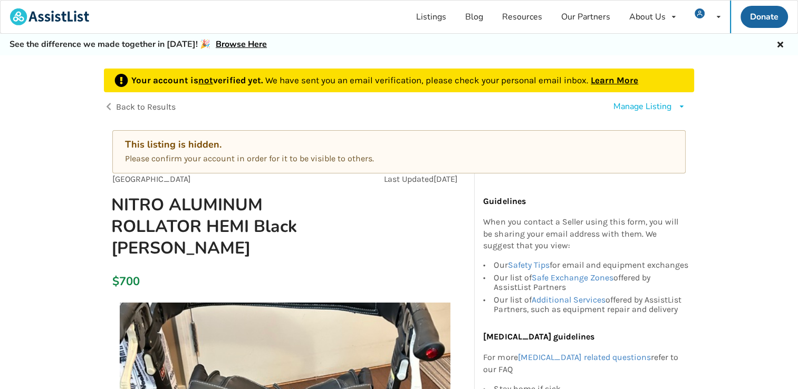
drag, startPoint x: 286, startPoint y: 146, endPoint x: 368, endPoint y: 142, distance: 82.4
click at [368, 142] on div "This listing is hidden." at bounding box center [399, 145] width 548 height 12
click at [383, 147] on div "This listing is hidden." at bounding box center [399, 145] width 548 height 12
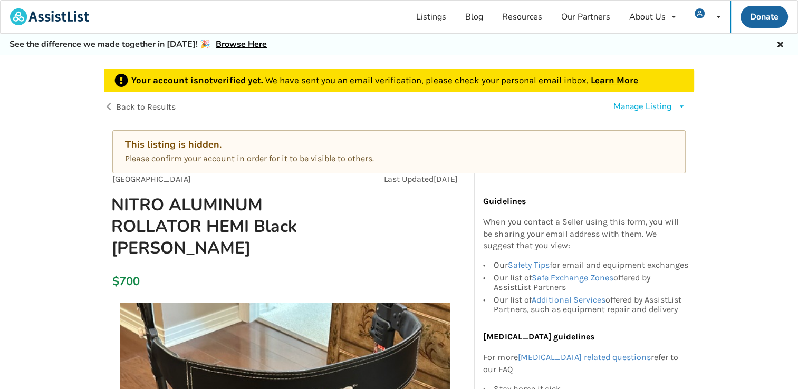
click at [616, 77] on link "Learn More" at bounding box center [614, 80] width 47 height 11
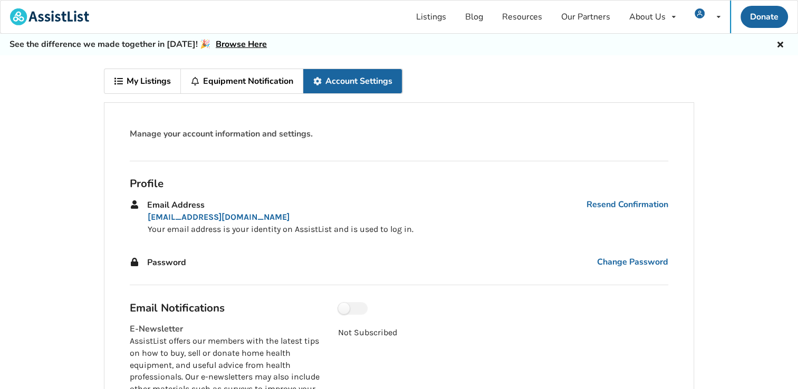
click at [149, 83] on link "My Listings" at bounding box center [142, 81] width 77 height 24
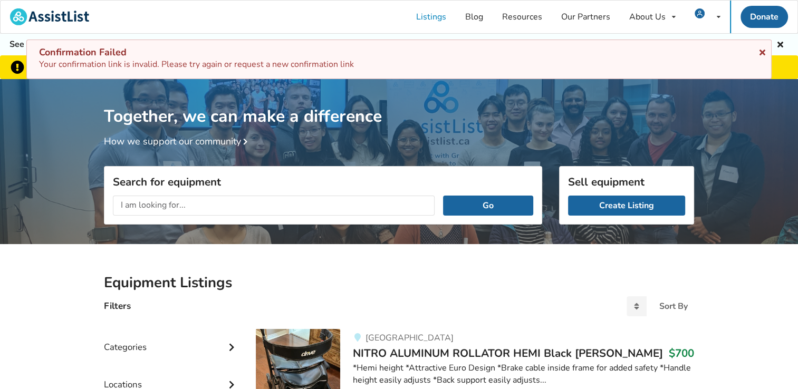
click at [762, 51] on icon at bounding box center [763, 50] width 10 height 8
